Goal: Task Accomplishment & Management: Complete application form

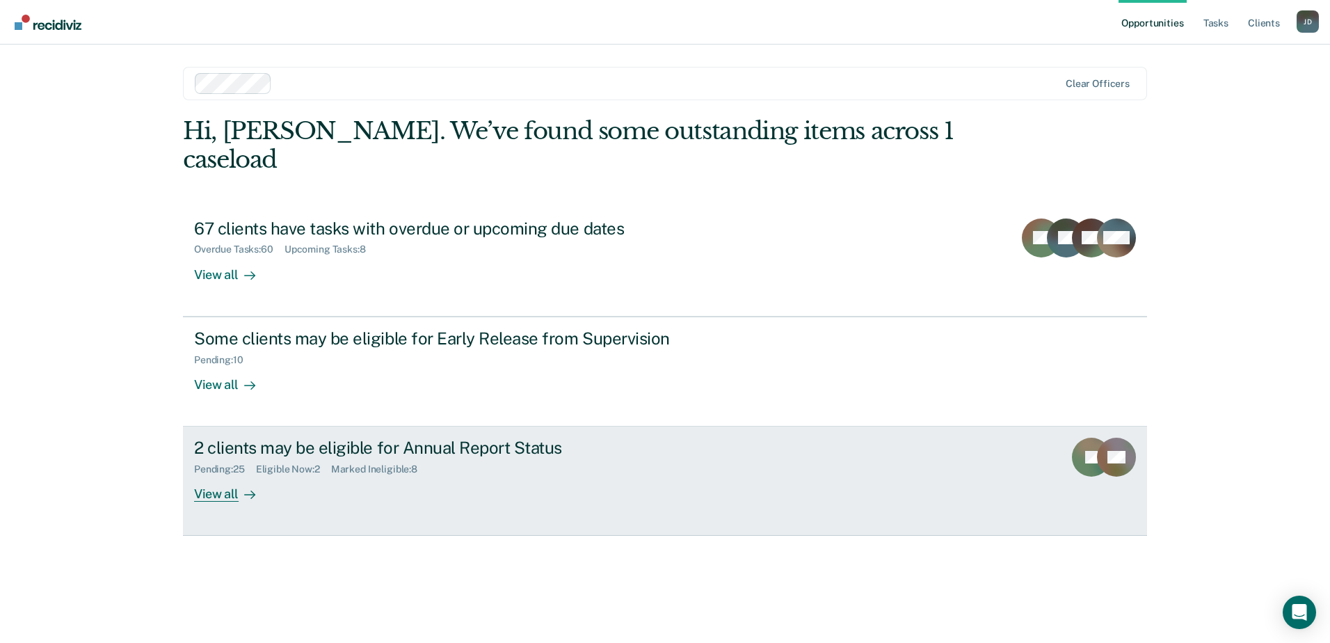
click at [225, 475] on div "View all" at bounding box center [233, 488] width 78 height 27
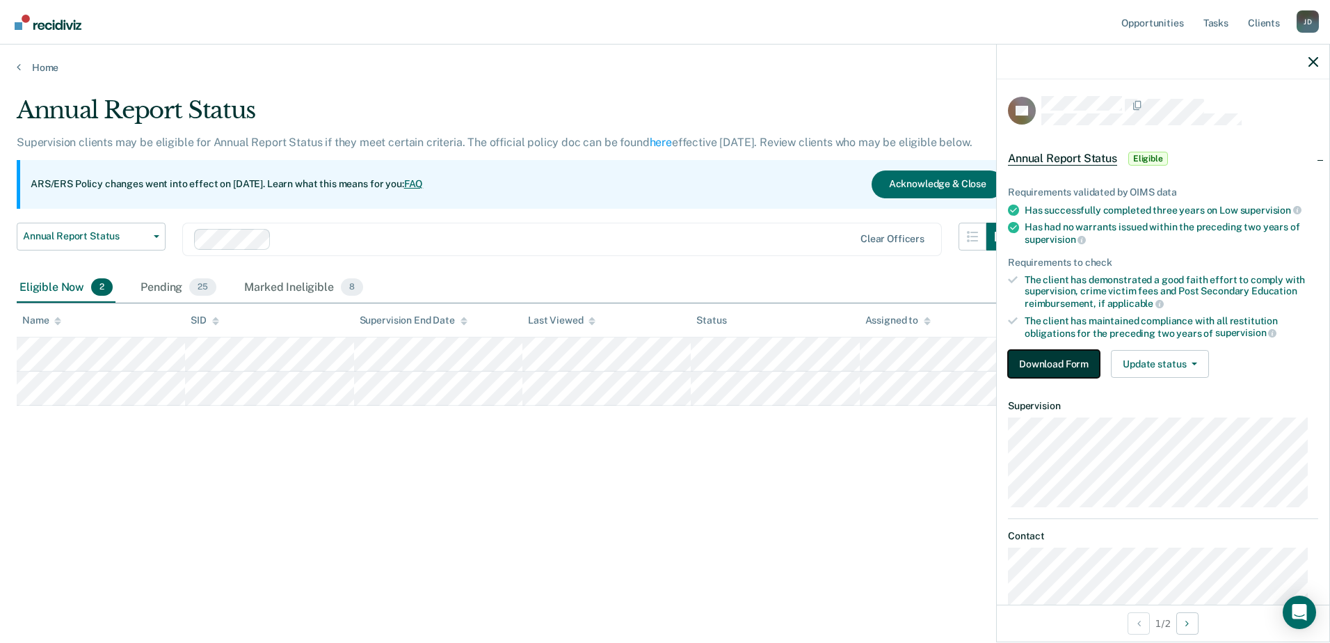
click at [1057, 351] on button "Download Form" at bounding box center [1054, 364] width 92 height 28
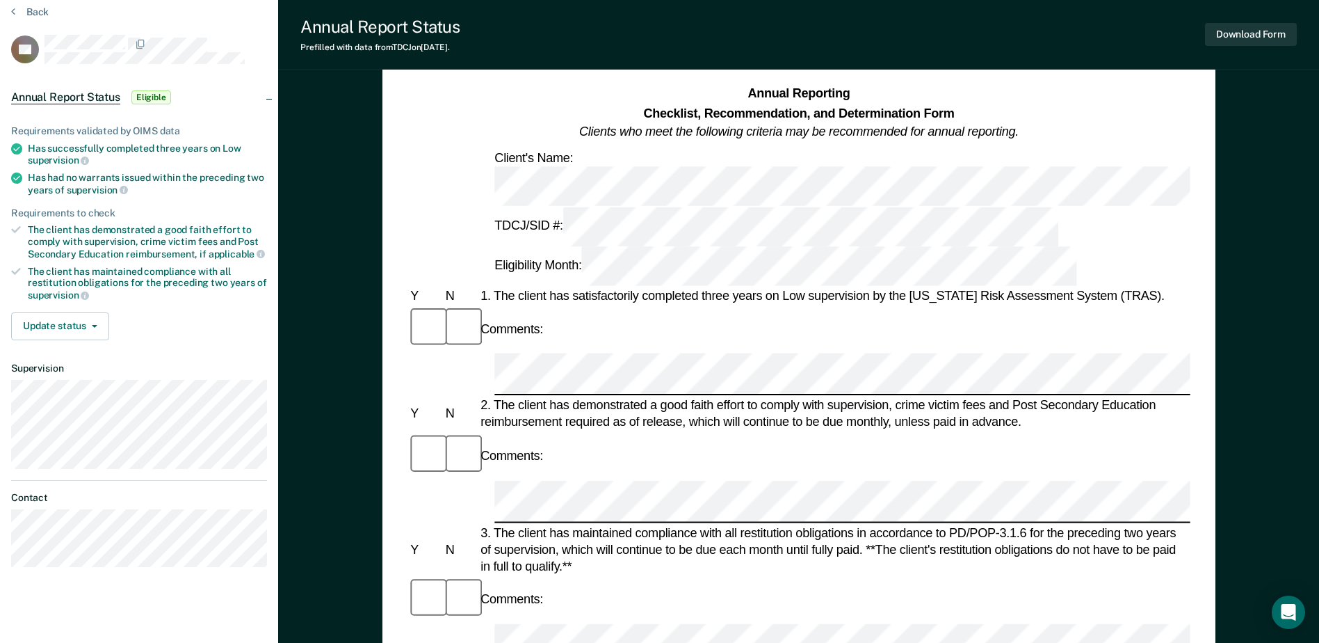
scroll to position [139, 0]
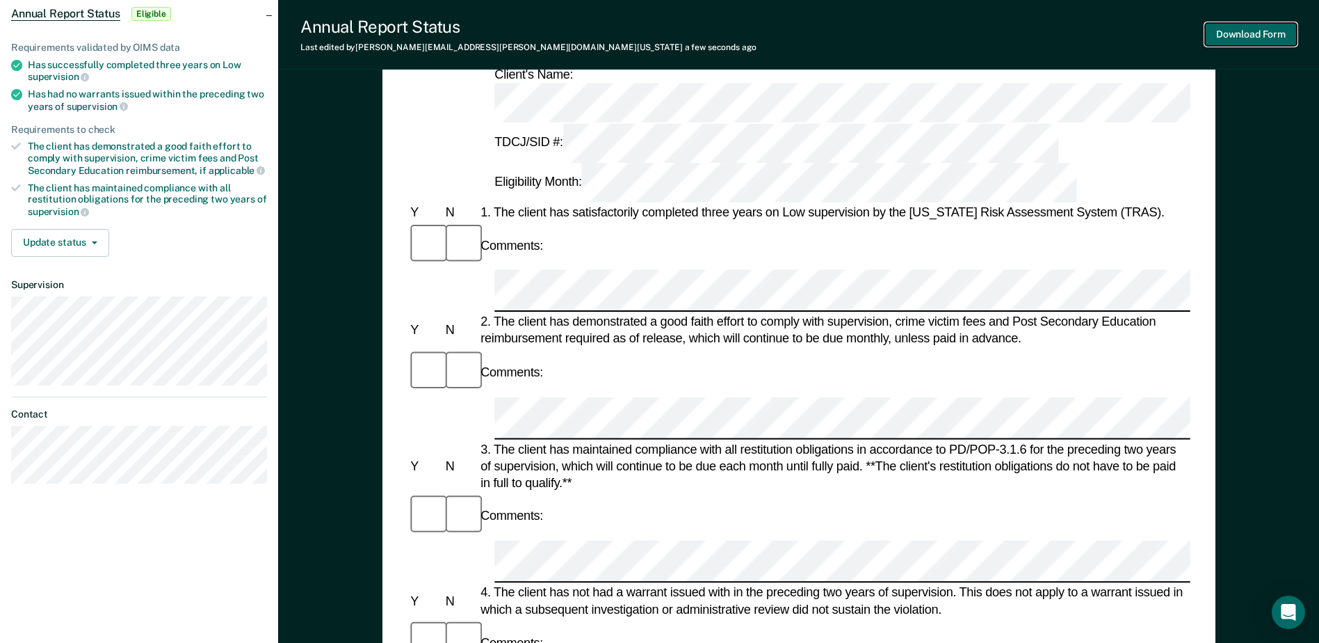
click at [1242, 29] on button "Download Form" at bounding box center [1251, 34] width 92 height 23
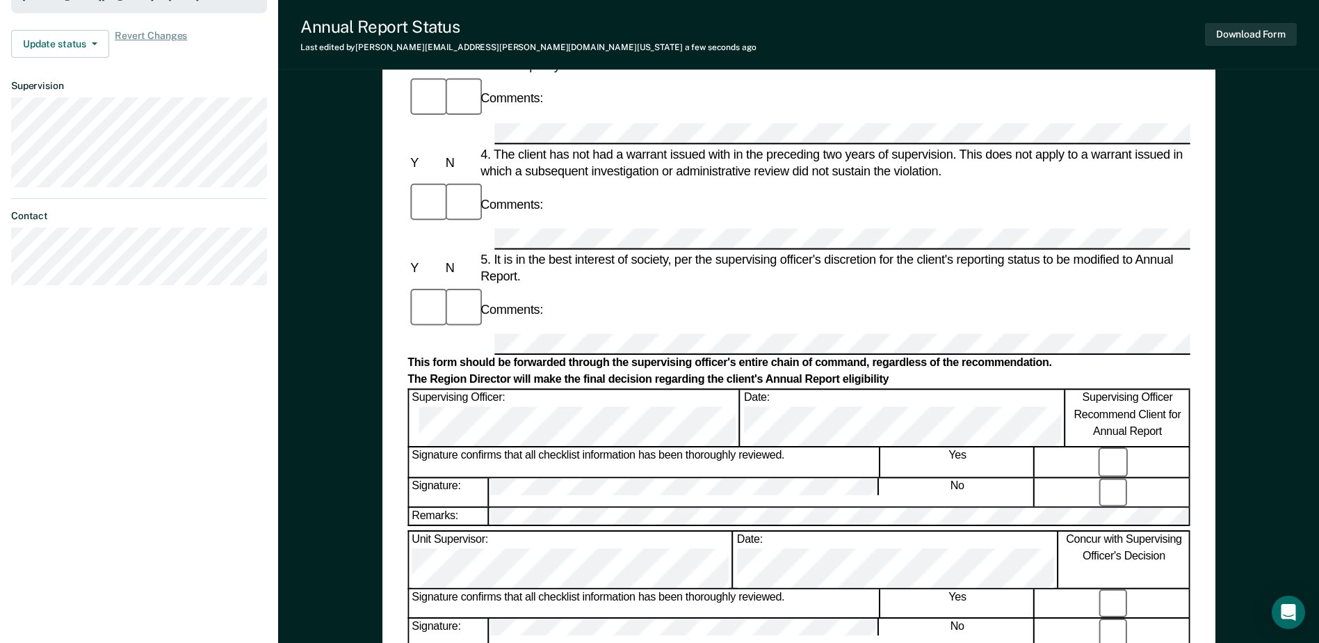
scroll to position [424, 0]
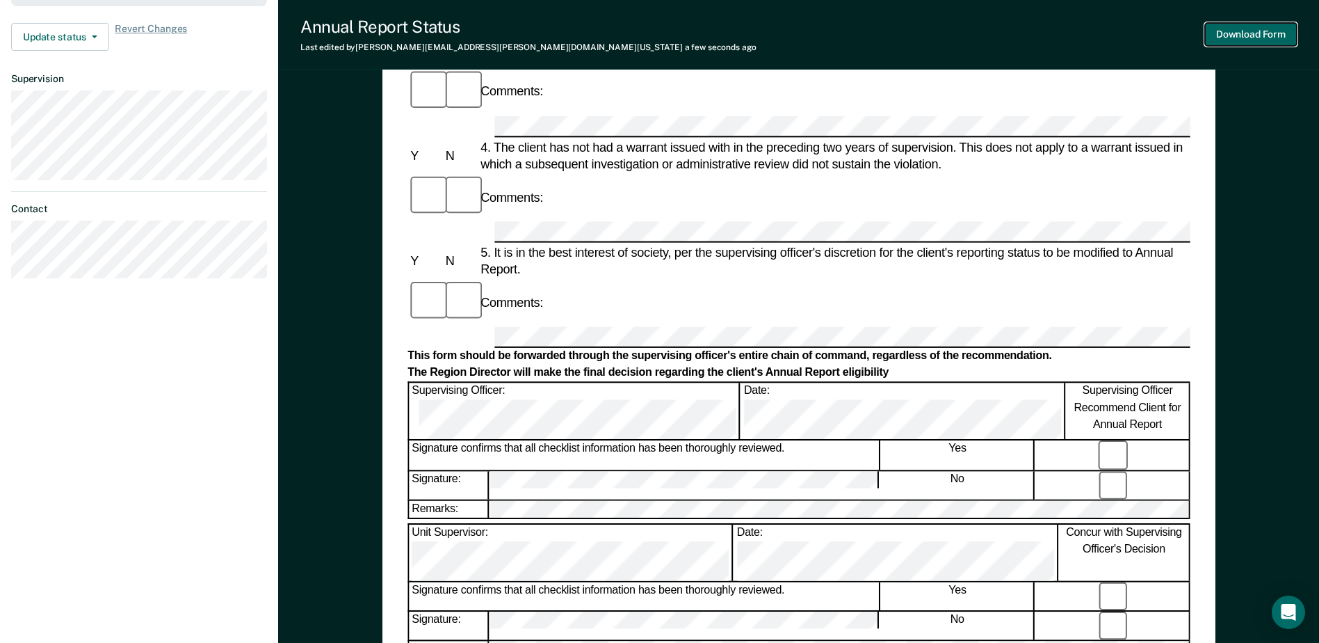
click at [1248, 38] on button "Download Form" at bounding box center [1251, 34] width 92 height 23
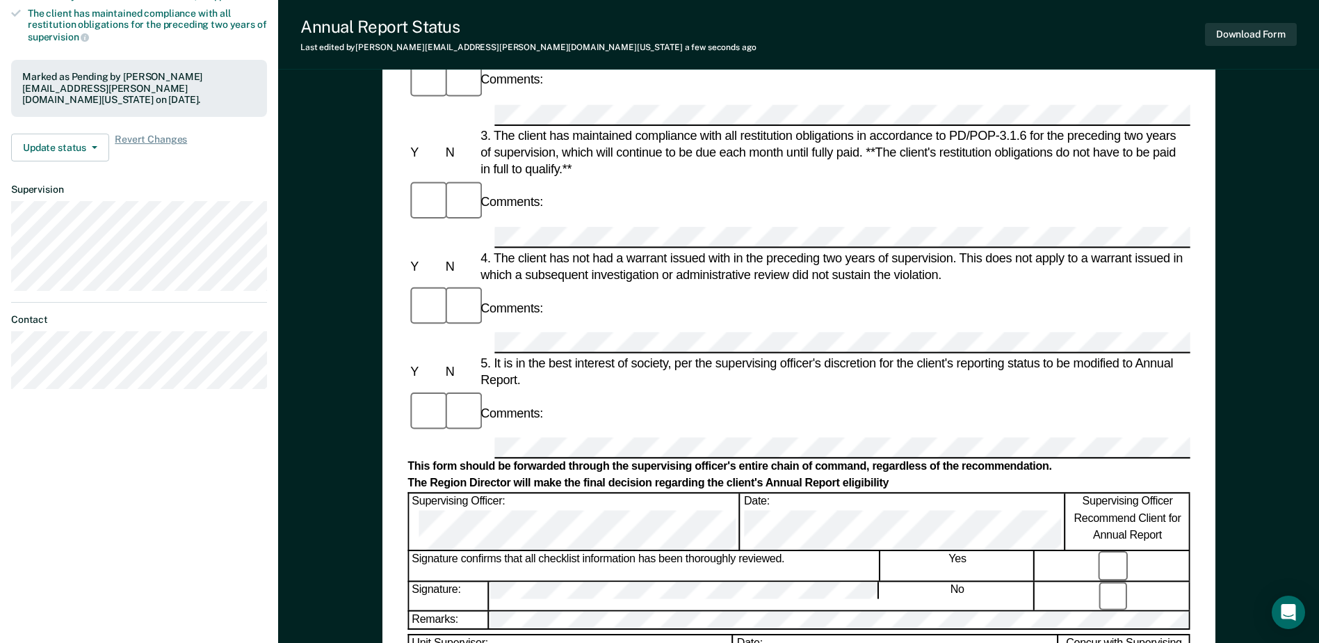
scroll to position [216, 0]
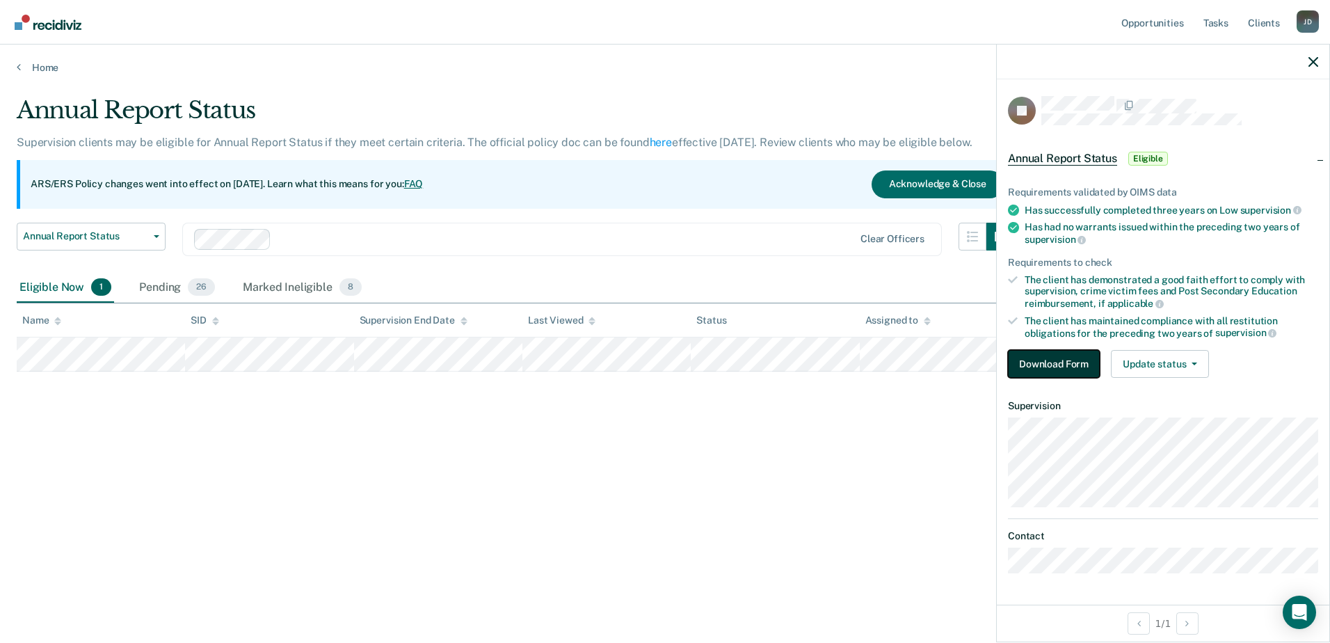
click at [1038, 362] on button "Download Form" at bounding box center [1054, 364] width 92 height 28
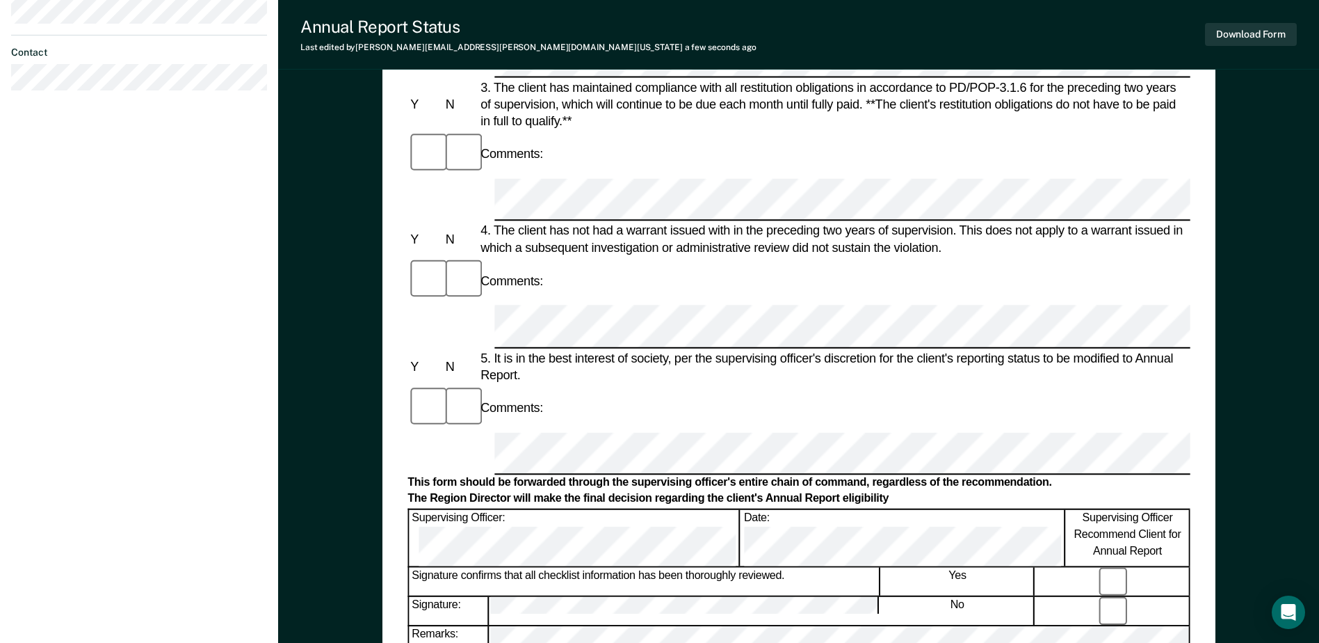
scroll to position [285, 0]
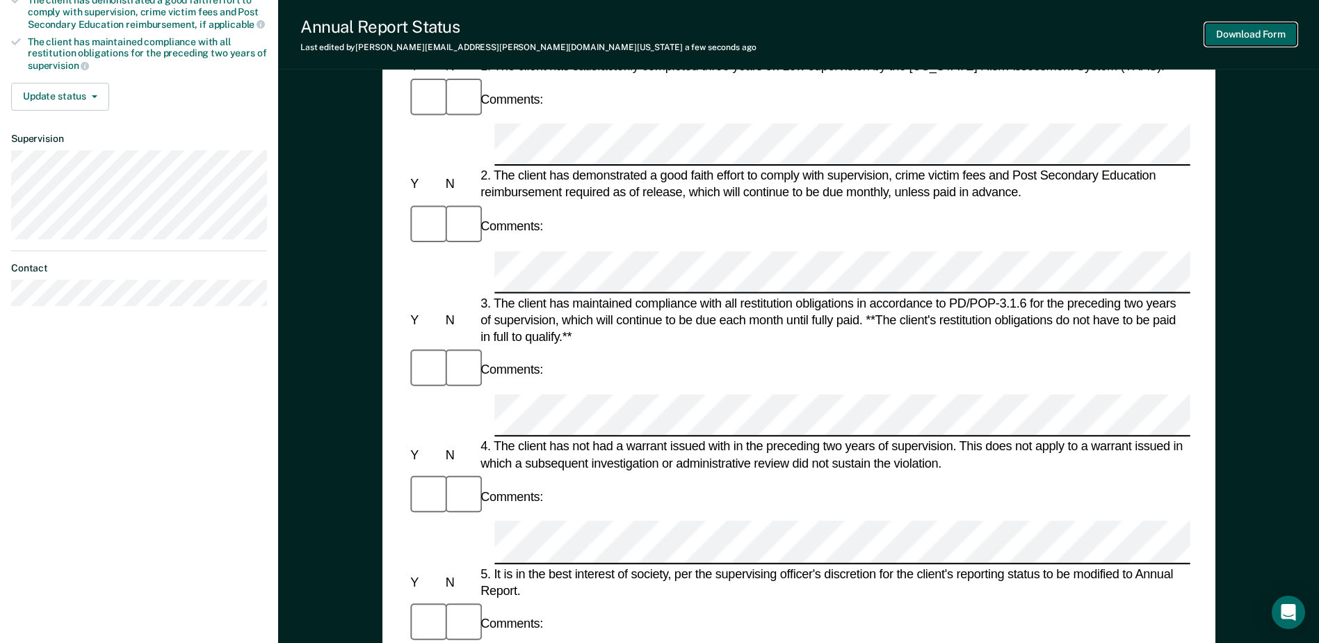
click at [1245, 34] on button "Download Form" at bounding box center [1251, 34] width 92 height 23
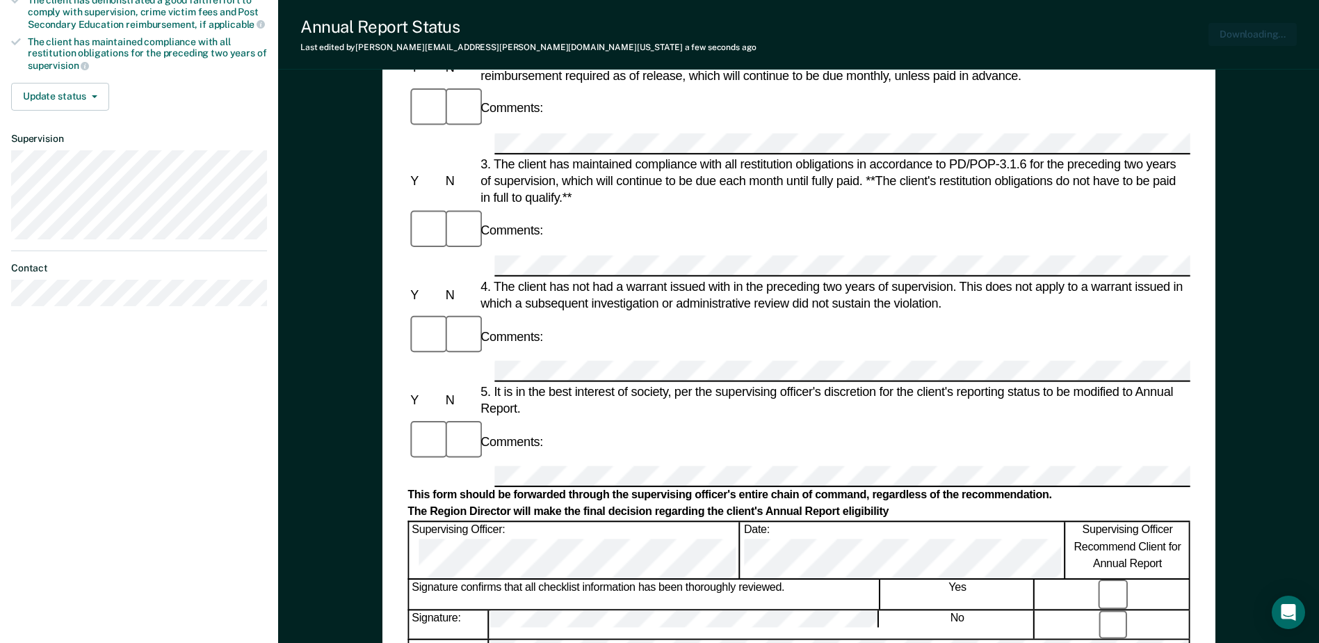
scroll to position [0, 0]
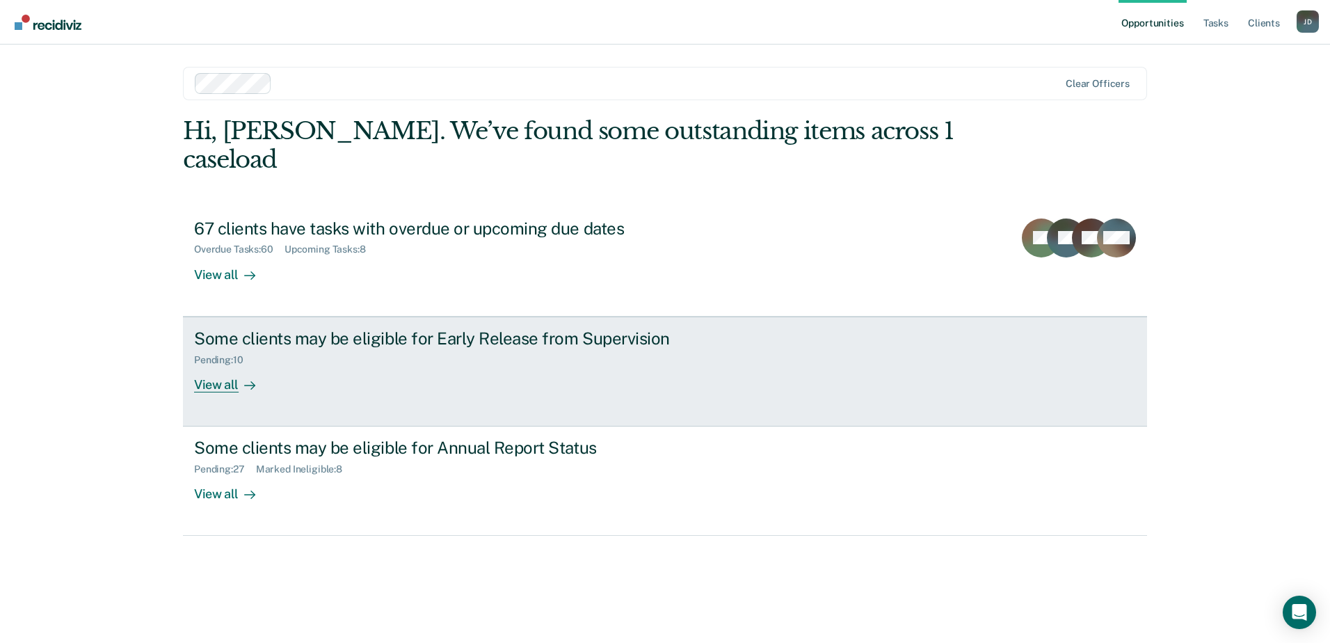
click at [231, 365] on div "View all" at bounding box center [233, 378] width 78 height 27
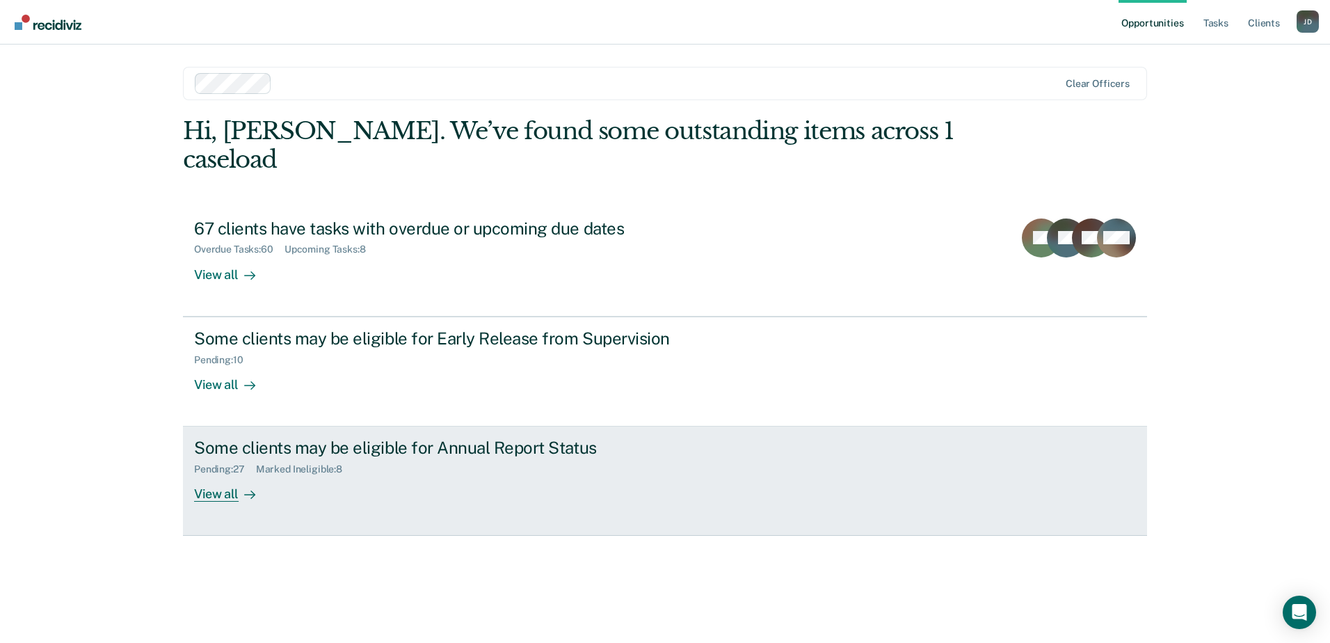
click at [226, 475] on div "View all" at bounding box center [233, 488] width 78 height 27
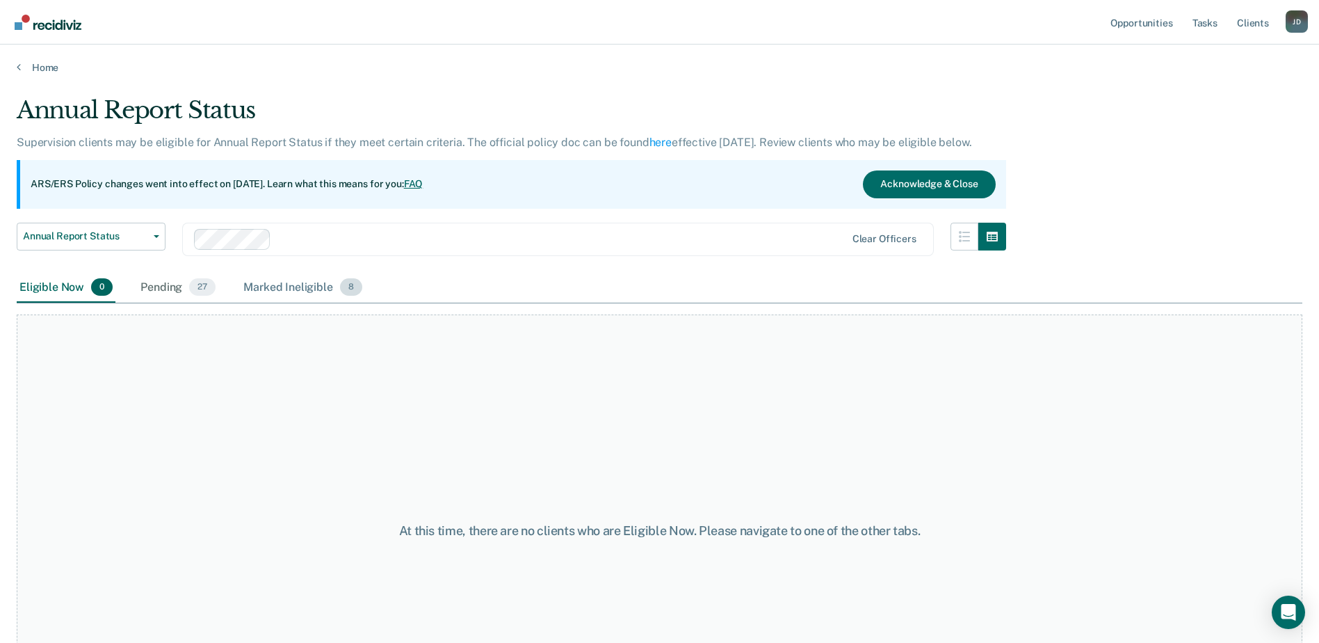
click at [328, 292] on div "Marked Ineligible 8" at bounding box center [303, 288] width 124 height 31
